Goal: Navigation & Orientation: Find specific page/section

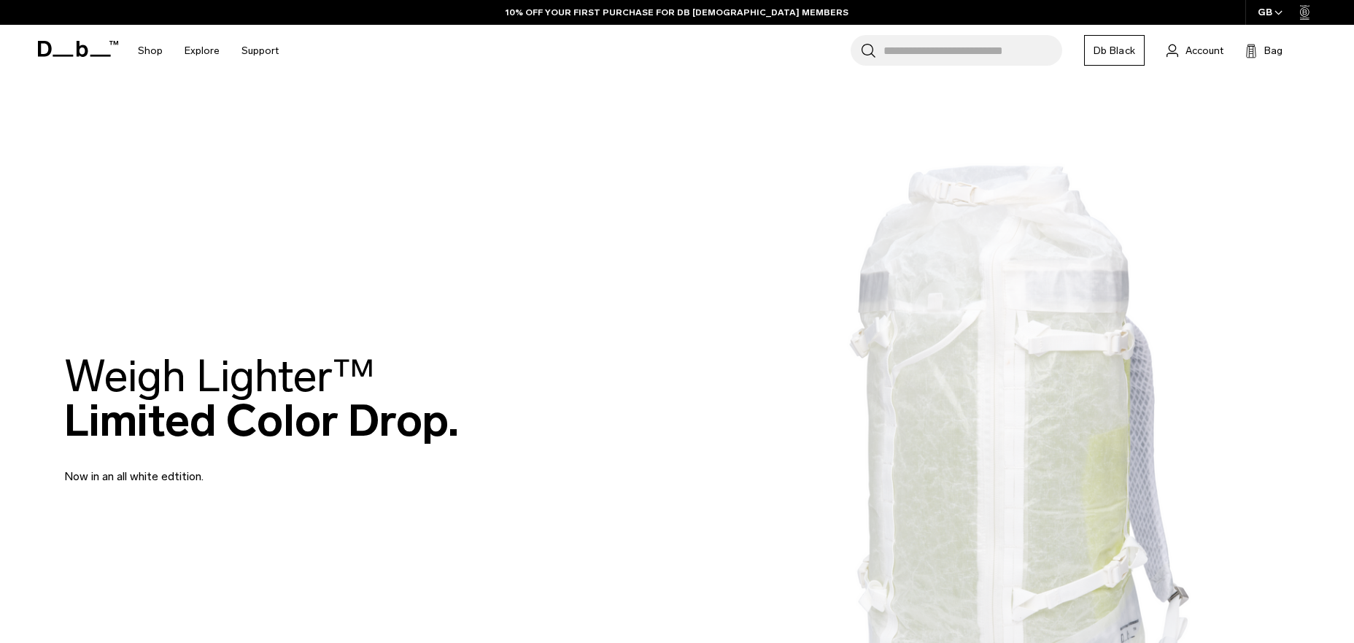
click at [1268, 18] on div "GB" at bounding box center [1270, 12] width 50 height 25
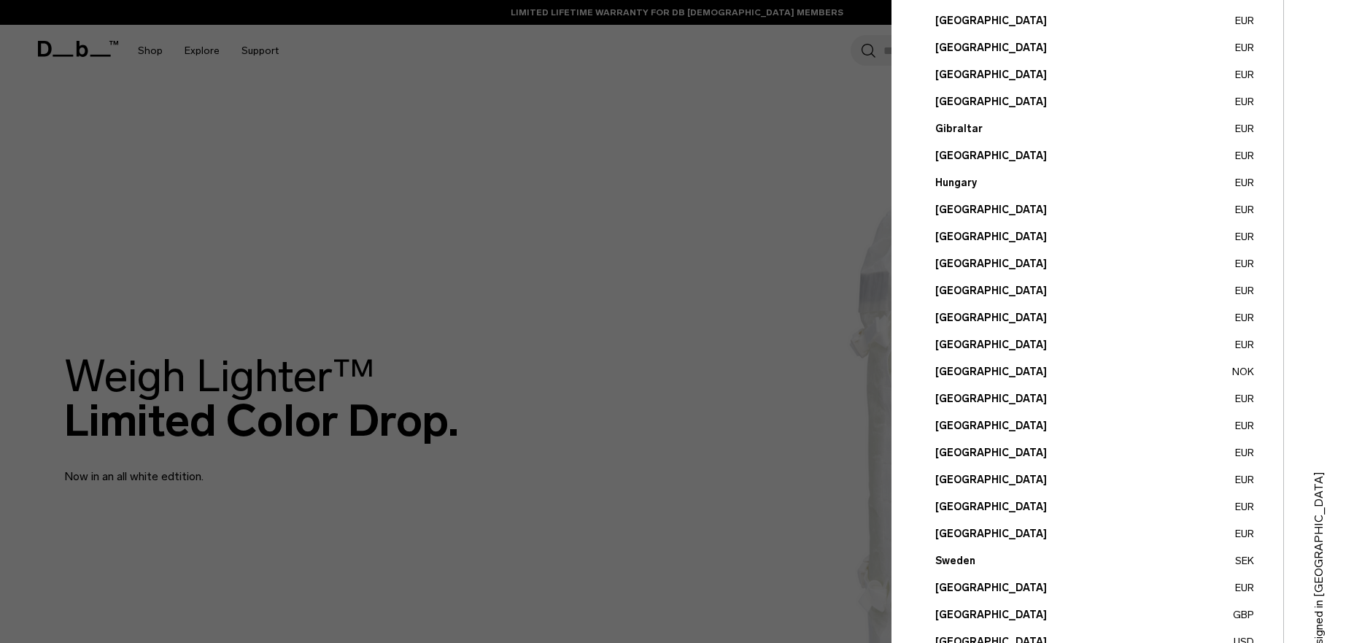
scroll to position [433, 0]
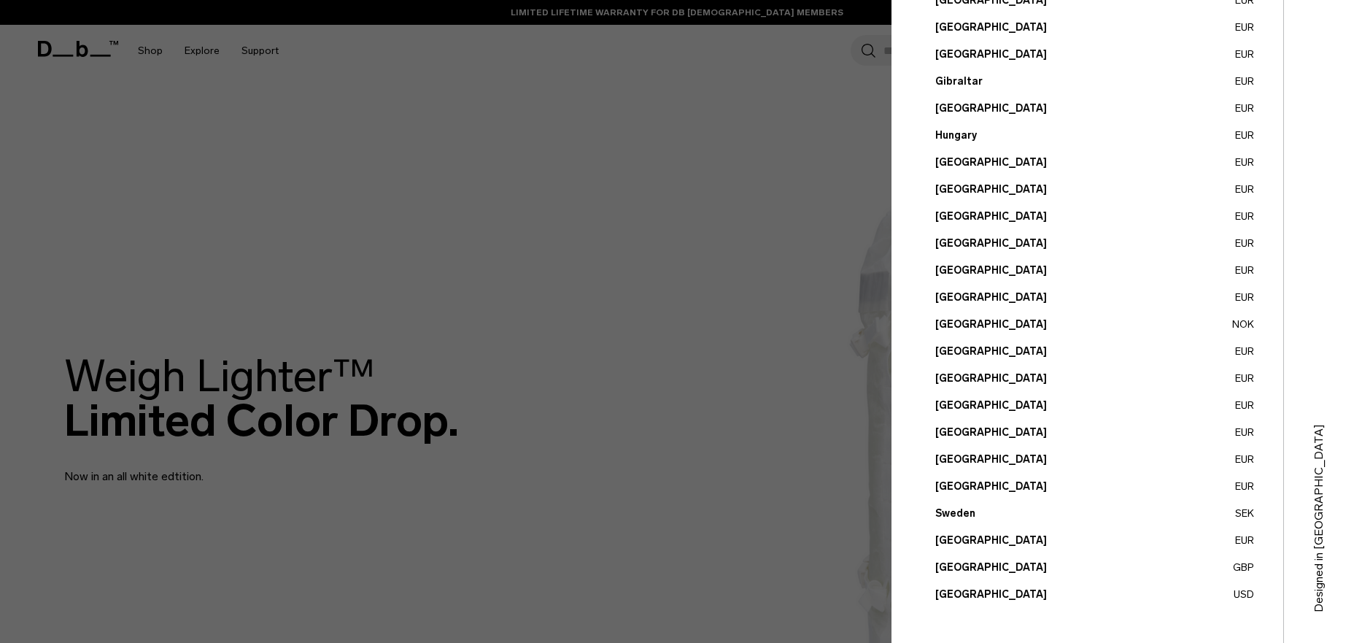
click at [980, 589] on button "United States USD" at bounding box center [1094, 594] width 319 height 15
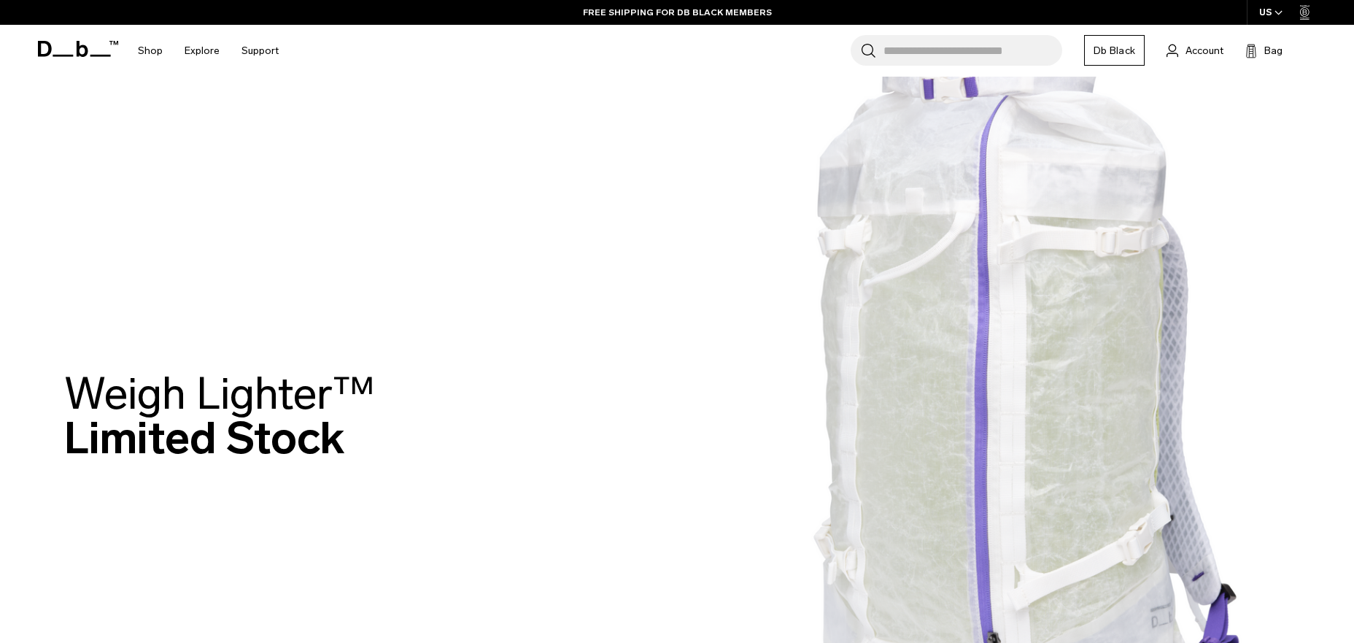
click at [1273, 14] on div "US" at bounding box center [1271, 12] width 49 height 25
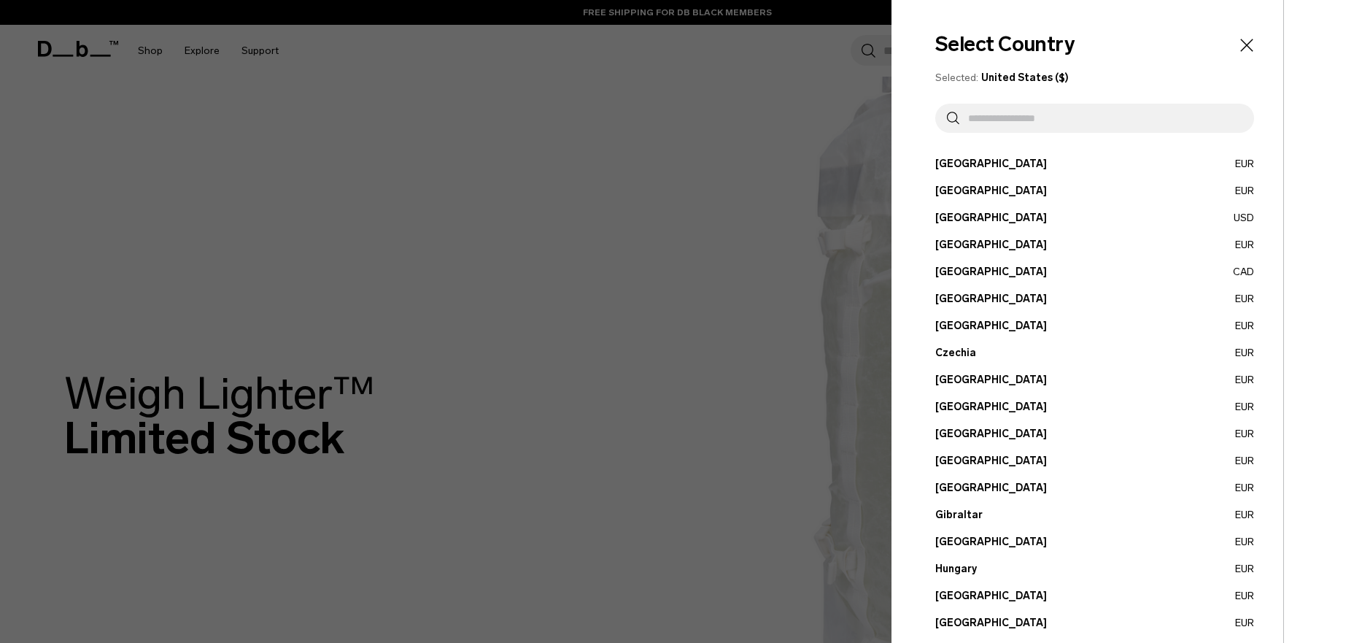
click at [1155, 121] on input "text" at bounding box center [1100, 118] width 283 height 29
type input "*"
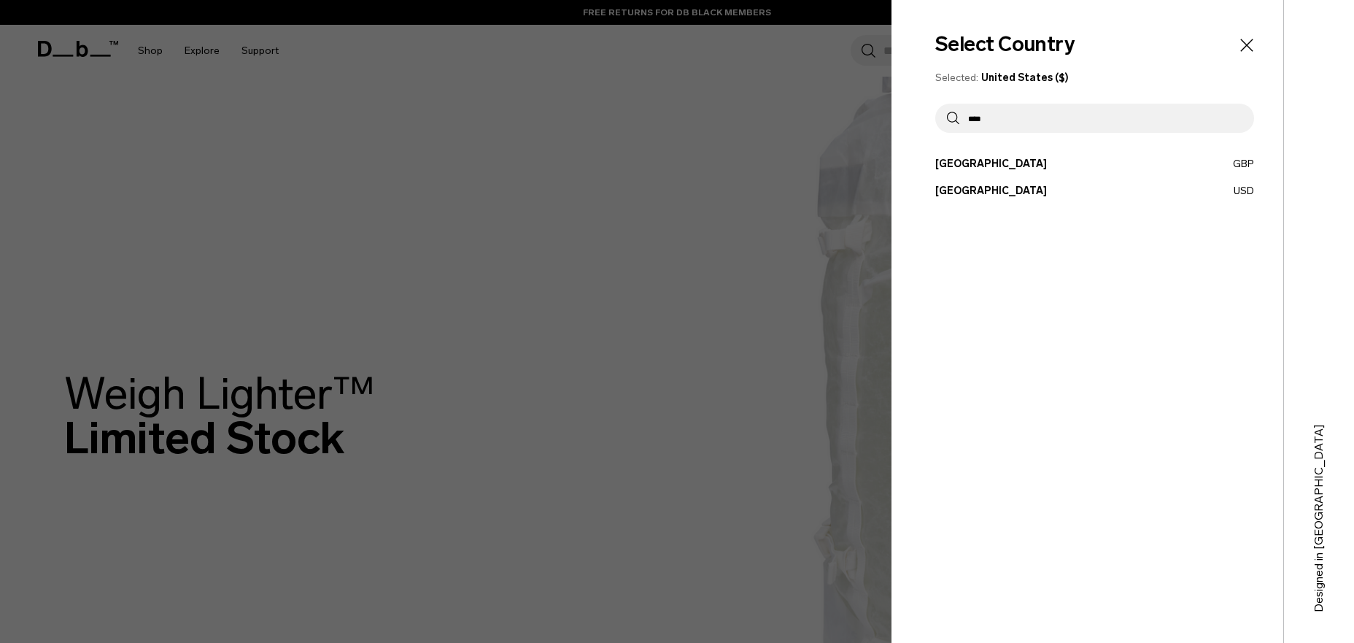
type input "****"
click at [1091, 167] on button "United Kingdom GBP" at bounding box center [1094, 163] width 319 height 15
click at [997, 158] on button "United Kingdom GBP" at bounding box center [1094, 163] width 319 height 15
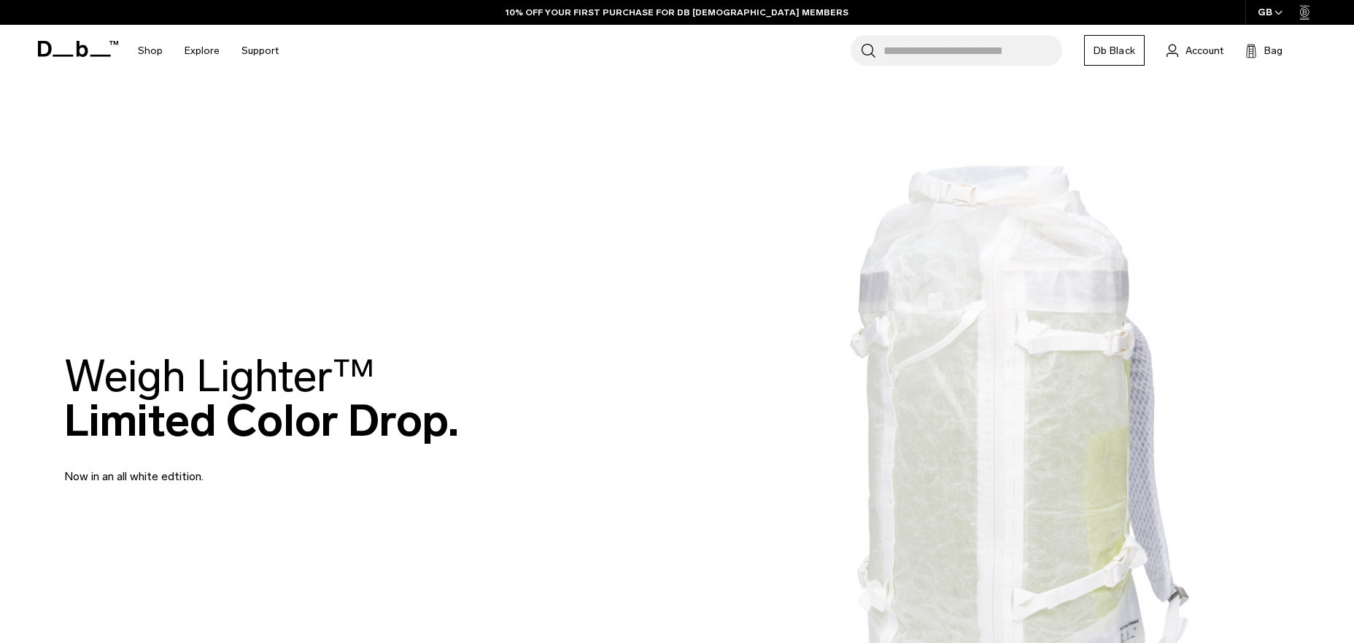
click at [1274, 8] on span "button" at bounding box center [1278, 12] width 8 height 11
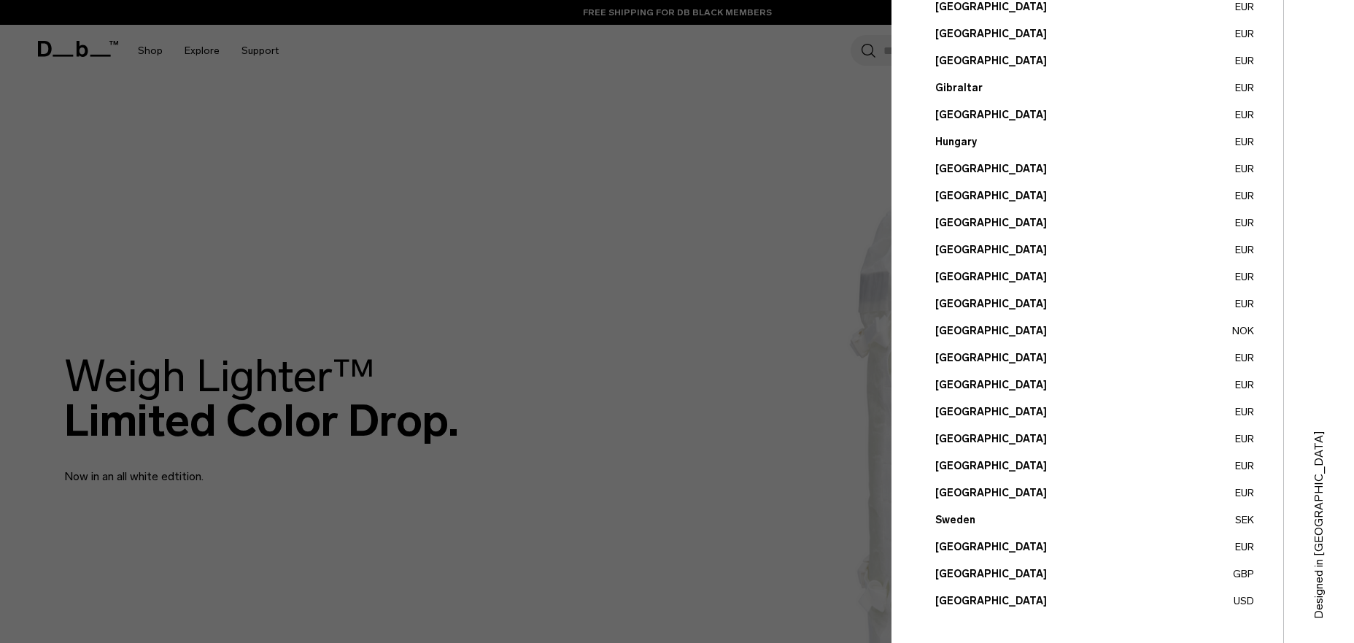
scroll to position [433, 0]
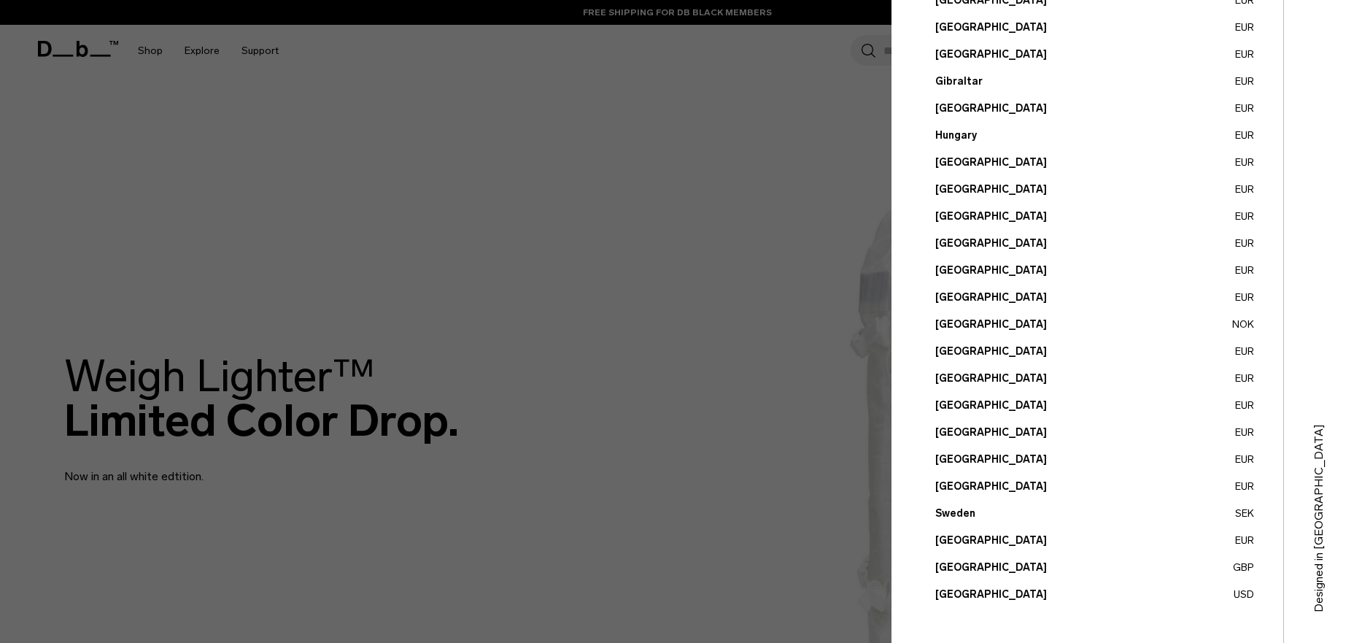
click at [972, 323] on button "Norway NOK" at bounding box center [1094, 324] width 319 height 15
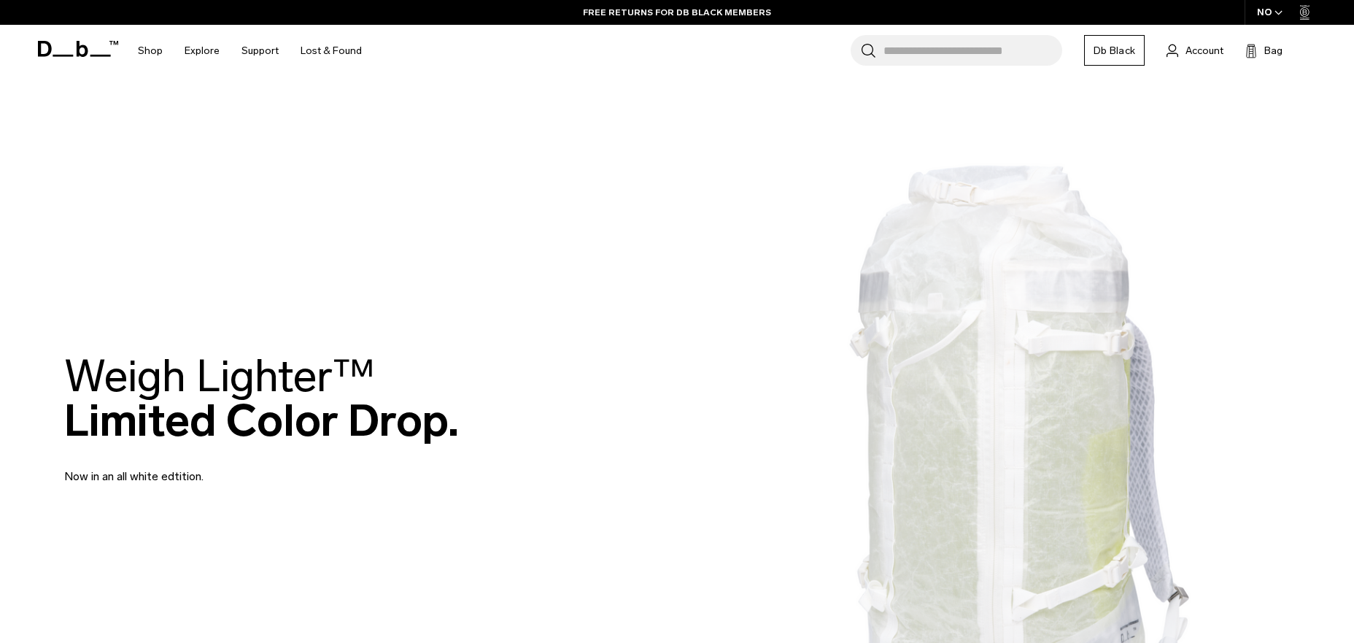
click at [1279, 9] on span "button" at bounding box center [1278, 12] width 8 height 11
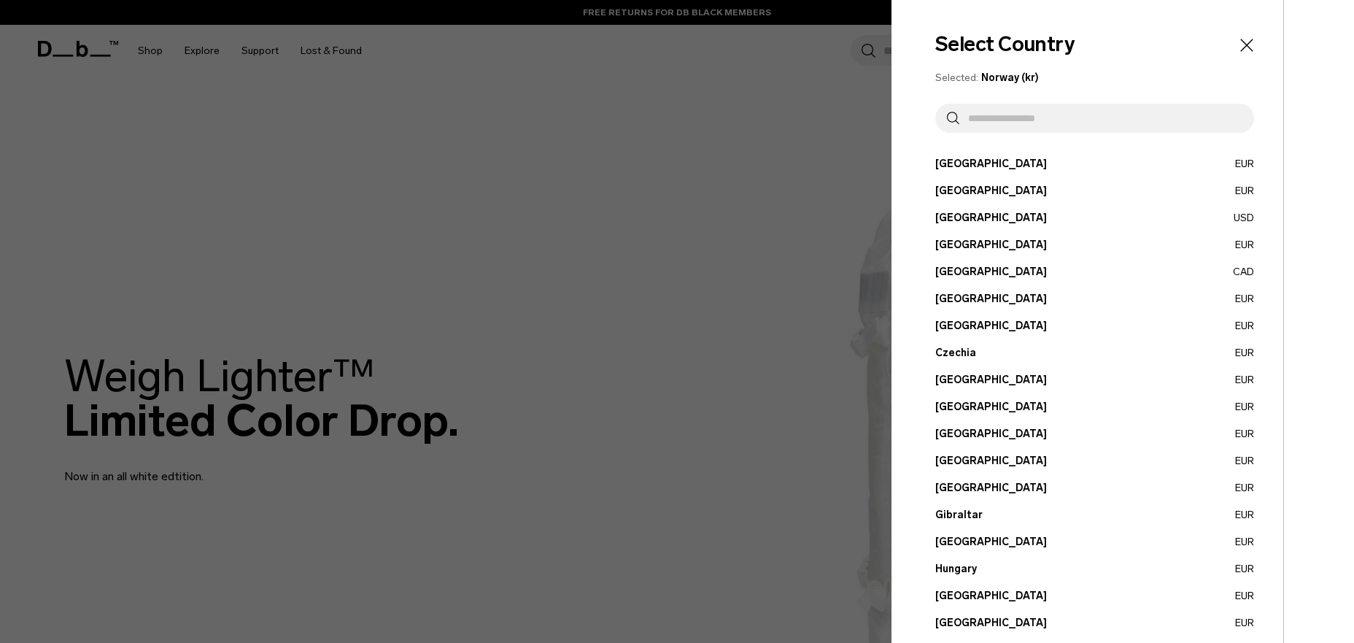
click at [1128, 126] on input "text" at bounding box center [1100, 118] width 283 height 29
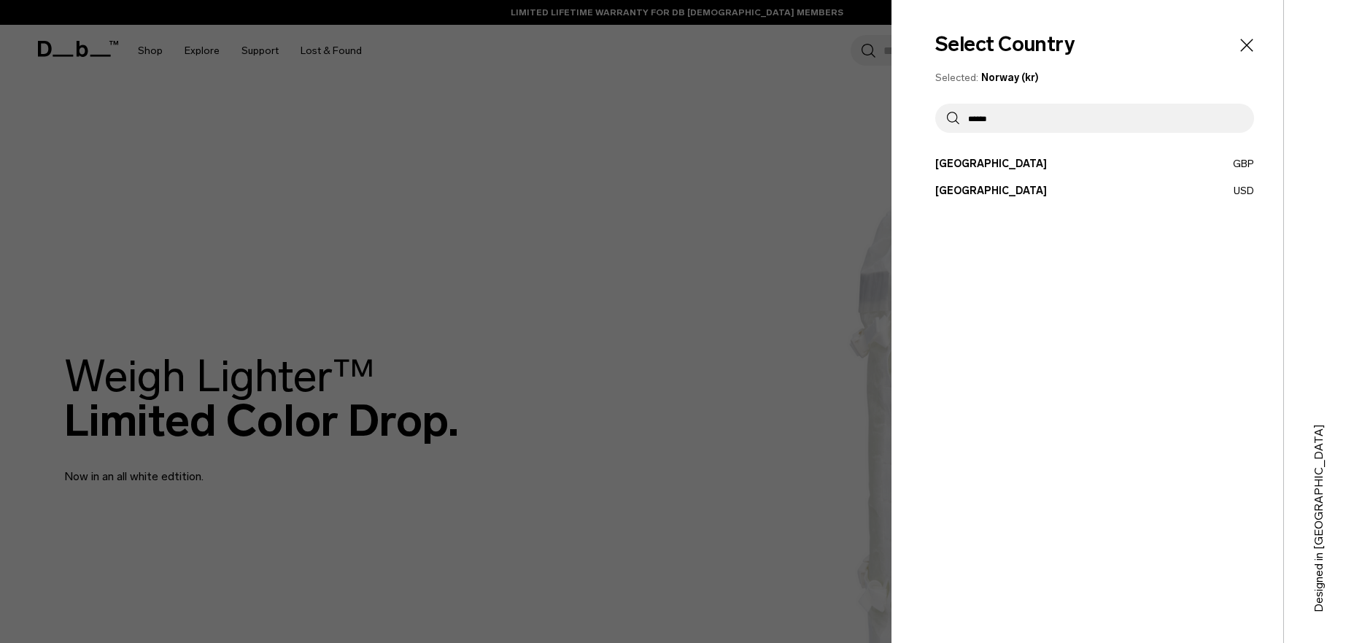
type input "******"
click at [1104, 190] on button "[GEOGRAPHIC_DATA] USD" at bounding box center [1094, 190] width 319 height 15
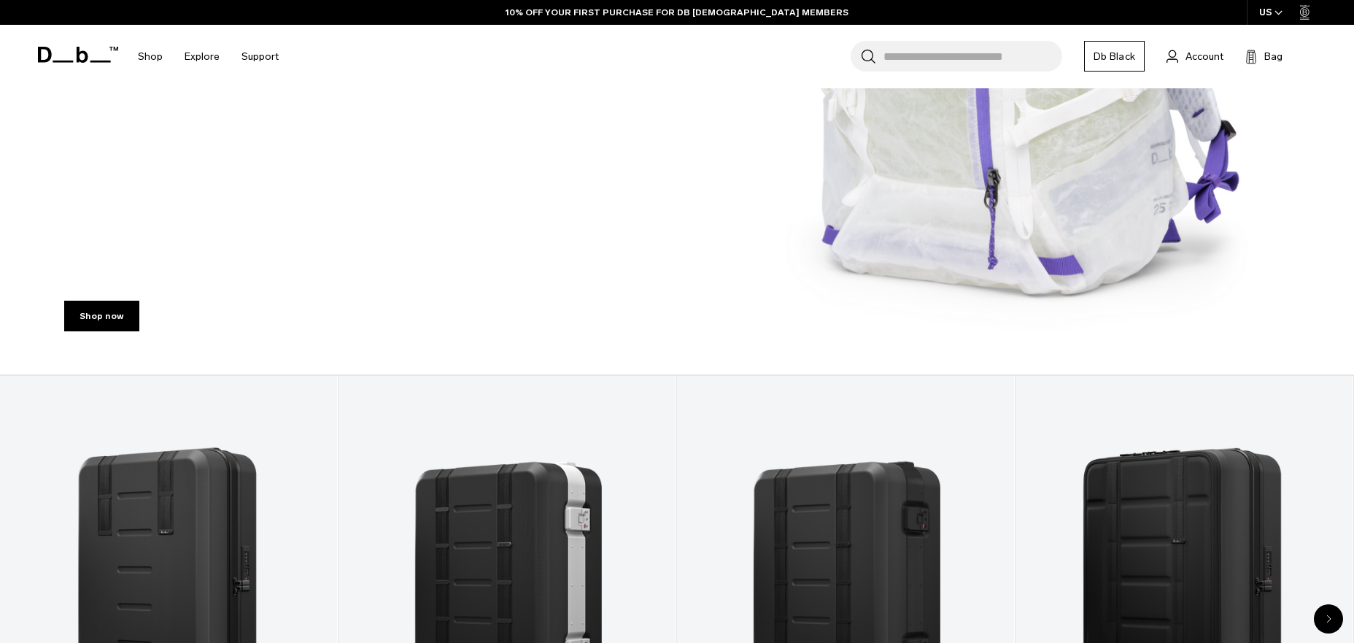
scroll to position [465, 0]
